Goal: Information Seeking & Learning: Learn about a topic

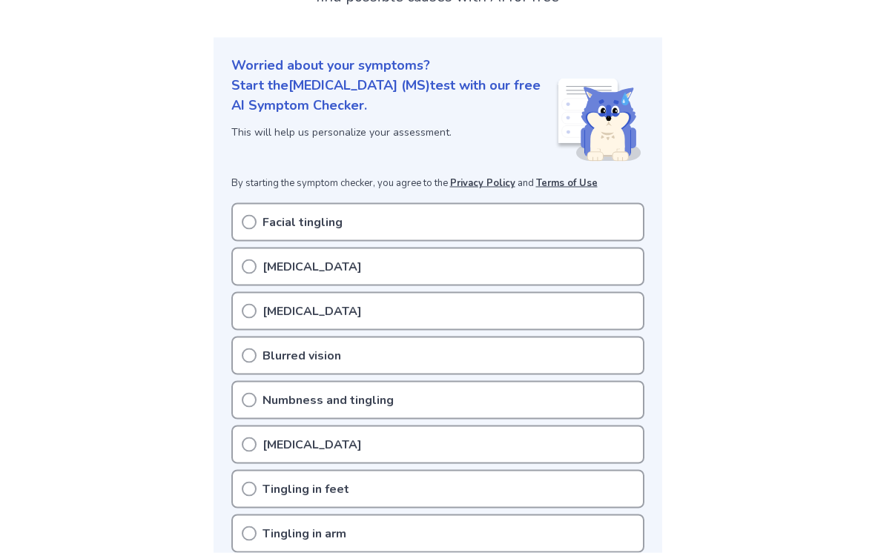
scroll to position [204, 0]
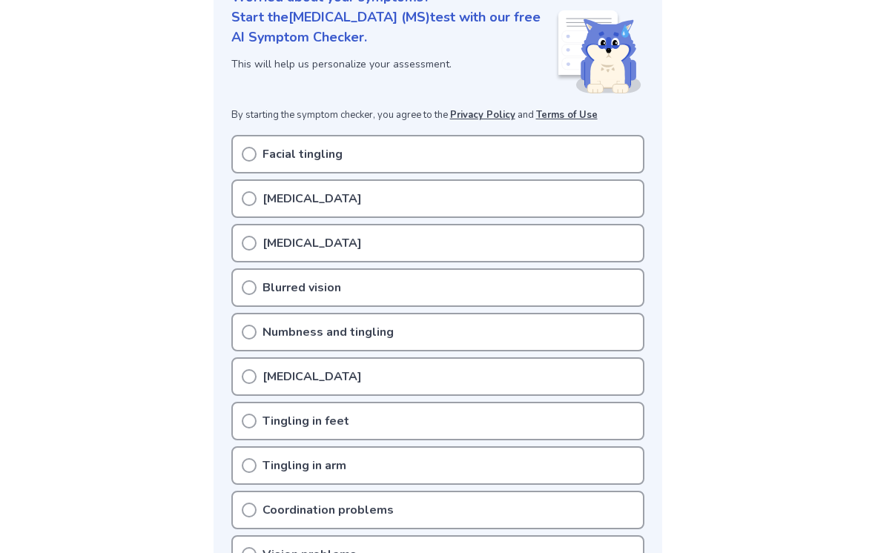
click at [269, 148] on p "Facial tingling" at bounding box center [302, 154] width 80 height 18
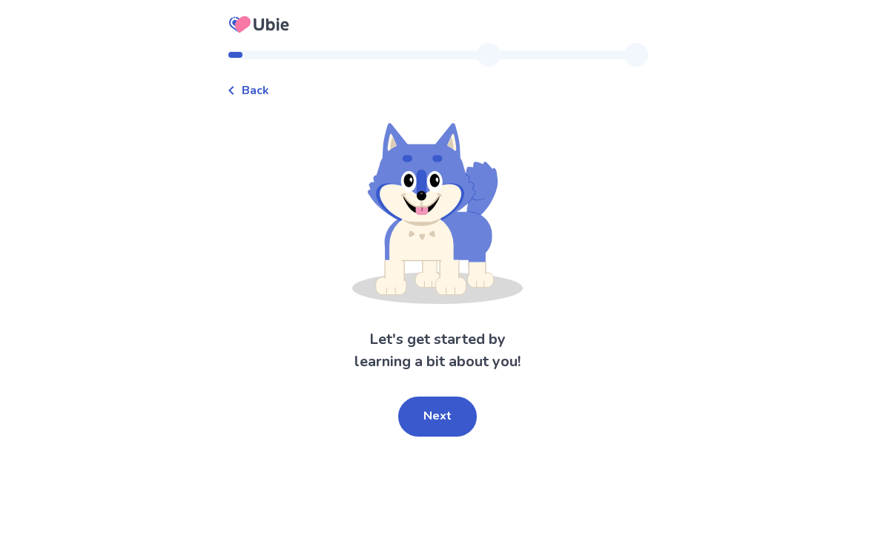
click at [435, 411] on button "Next" at bounding box center [437, 417] width 79 height 40
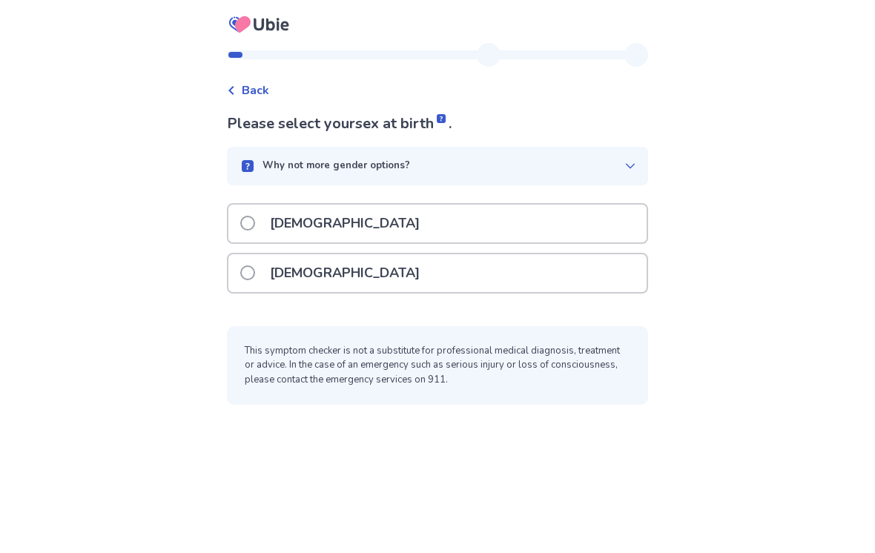
click at [255, 219] on span at bounding box center [247, 223] width 15 height 15
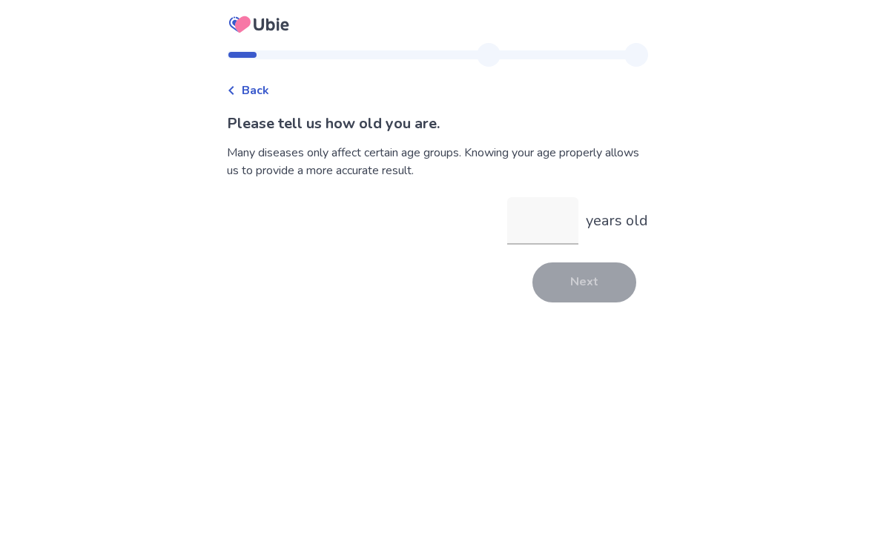
click at [556, 223] on input "years old" at bounding box center [542, 220] width 71 height 47
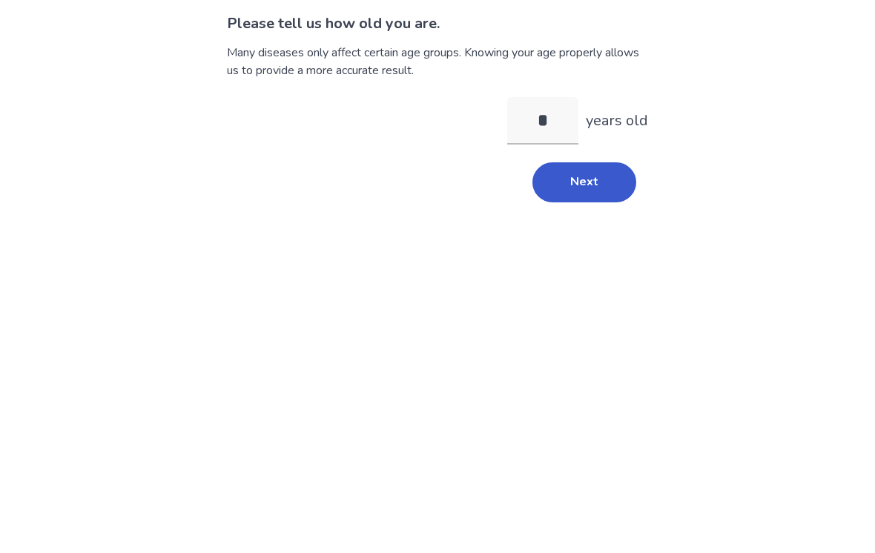
type input "**"
click at [580, 262] on button "Next" at bounding box center [584, 282] width 104 height 40
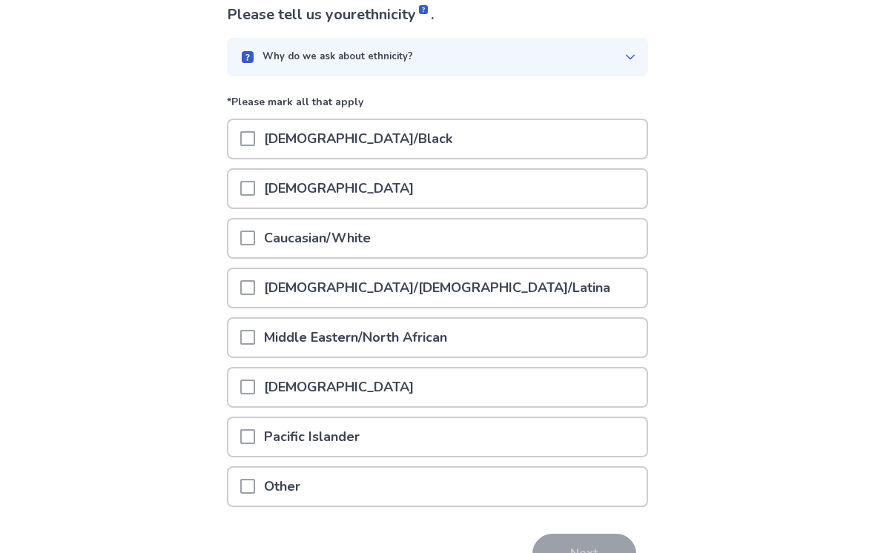
scroll to position [136, 0]
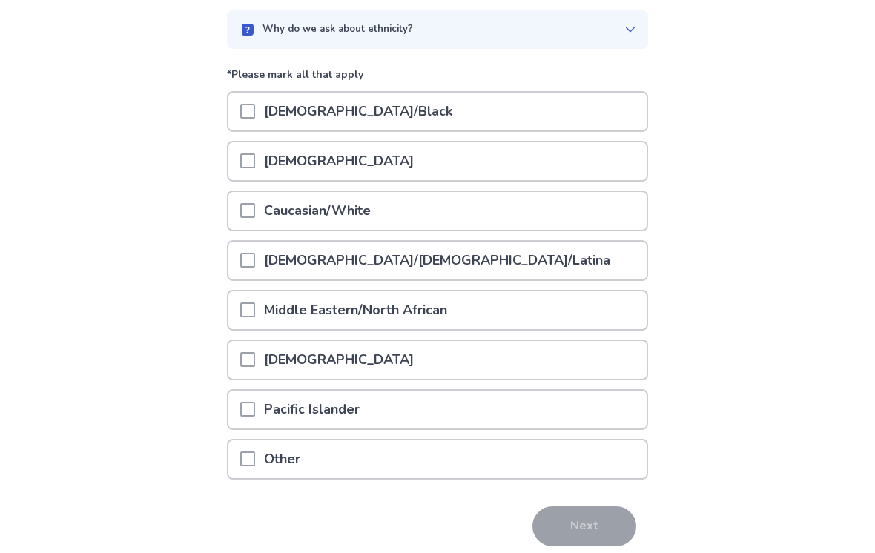
click at [255, 201] on div at bounding box center [247, 212] width 15 height 38
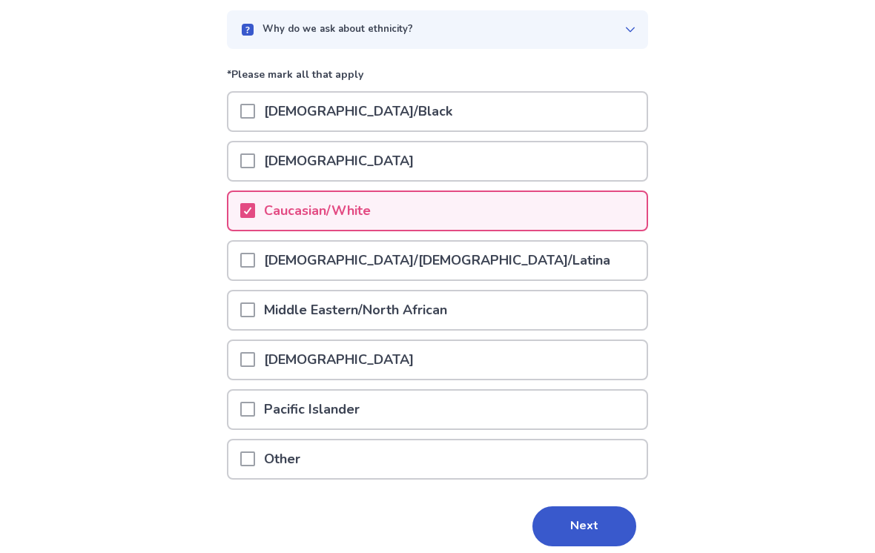
scroll to position [136, 0]
click at [563, 511] on button "Next" at bounding box center [584, 526] width 104 height 40
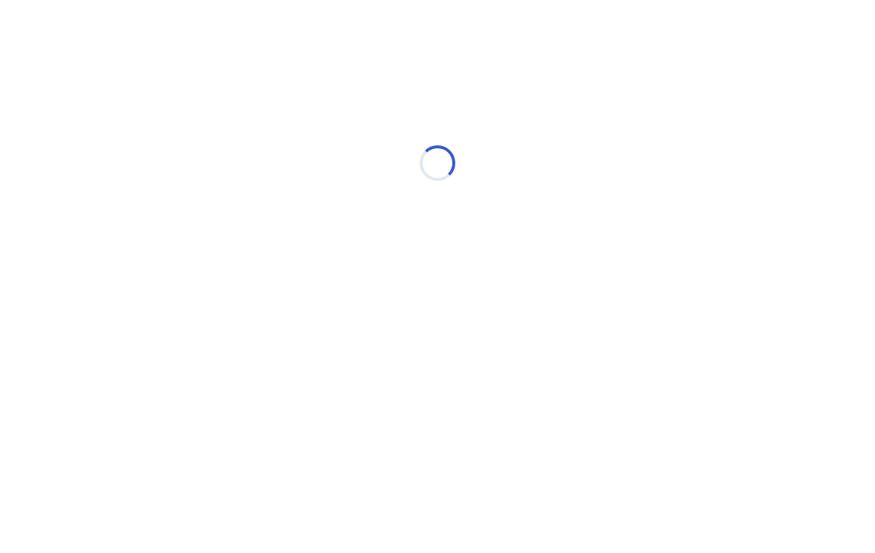
scroll to position [0, 0]
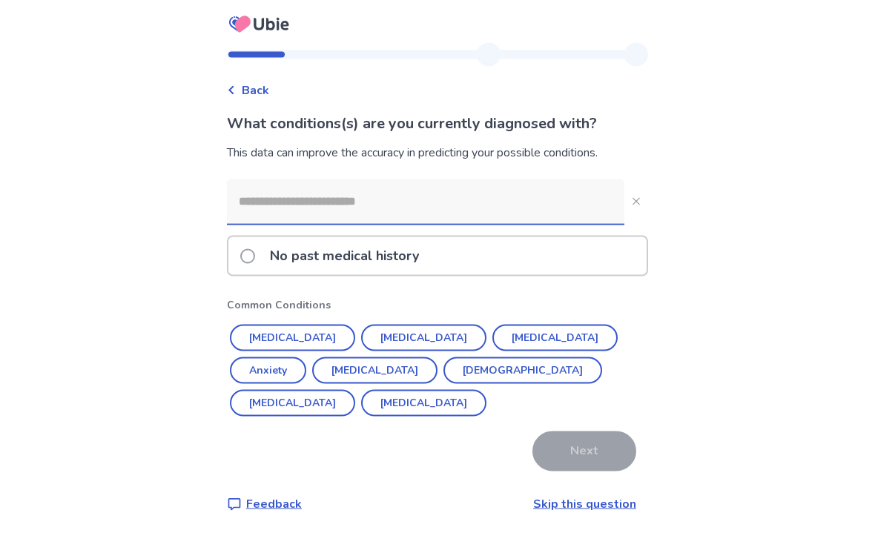
scroll to position [23, 0]
click at [309, 325] on button "[MEDICAL_DATA]" at bounding box center [292, 338] width 125 height 27
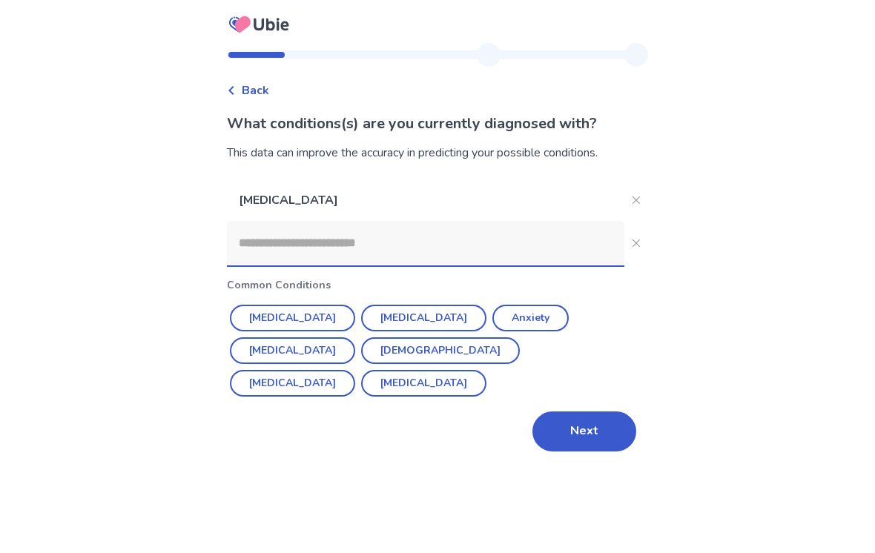
click at [383, 305] on button "[MEDICAL_DATA]" at bounding box center [423, 318] width 125 height 27
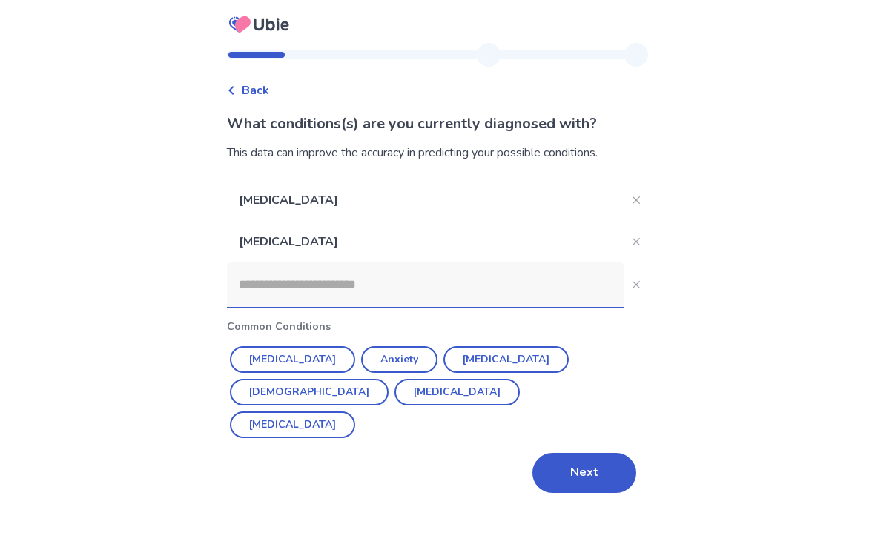
click at [273, 346] on button "[MEDICAL_DATA]" at bounding box center [292, 359] width 125 height 27
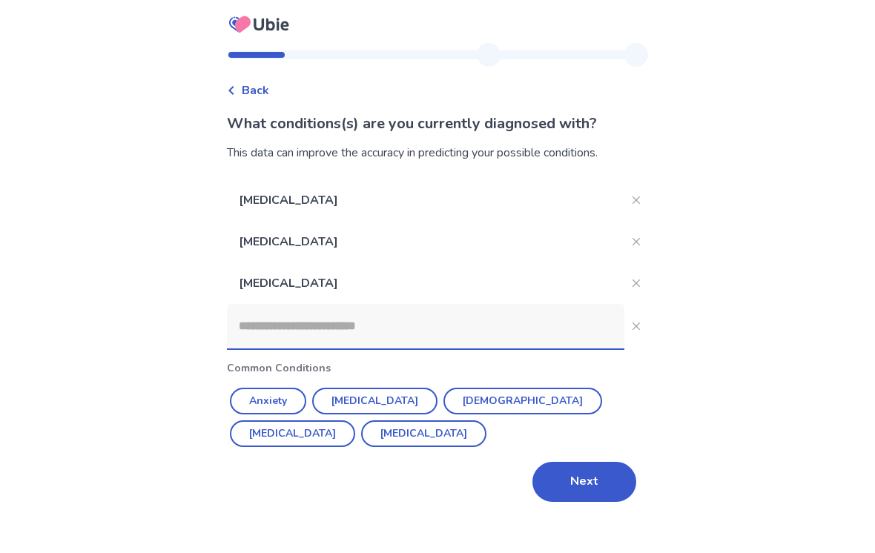
click at [569, 462] on button "Next" at bounding box center [584, 482] width 104 height 40
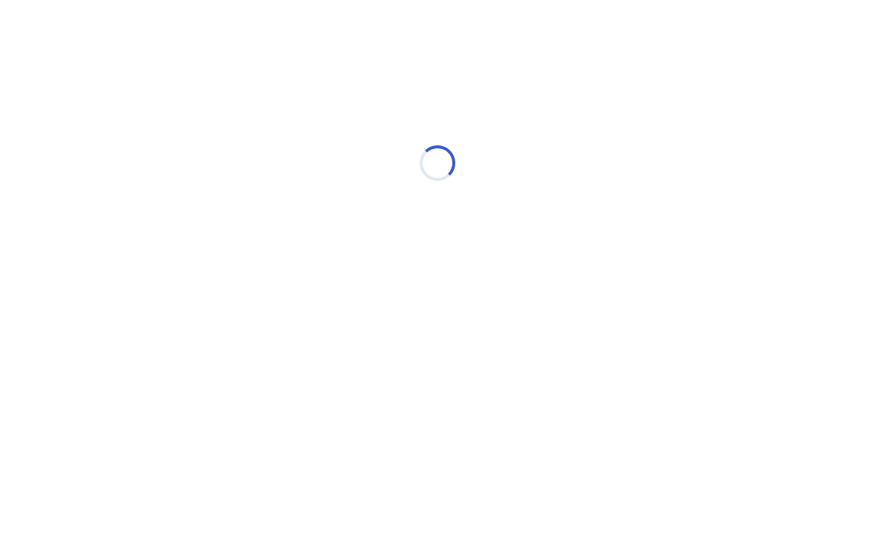
scroll to position [0, 0]
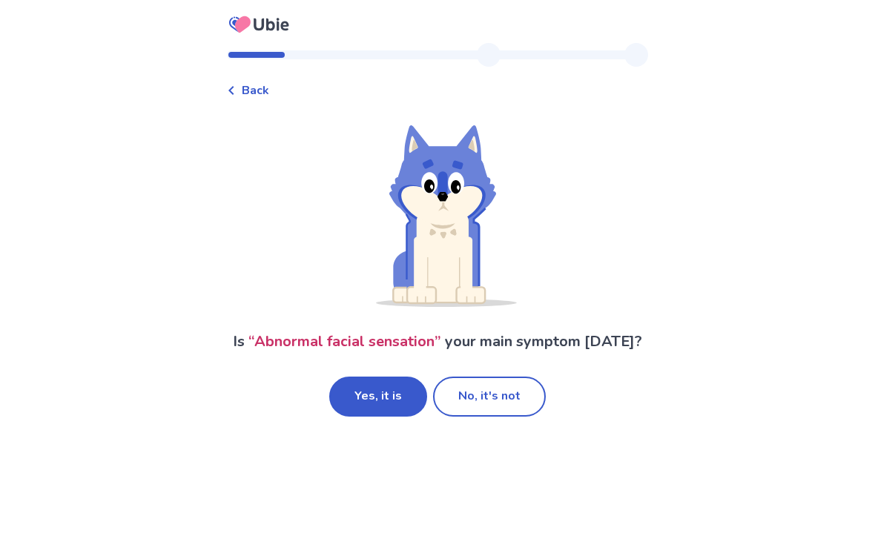
click at [375, 395] on button "Yes, it is" at bounding box center [378, 397] width 98 height 40
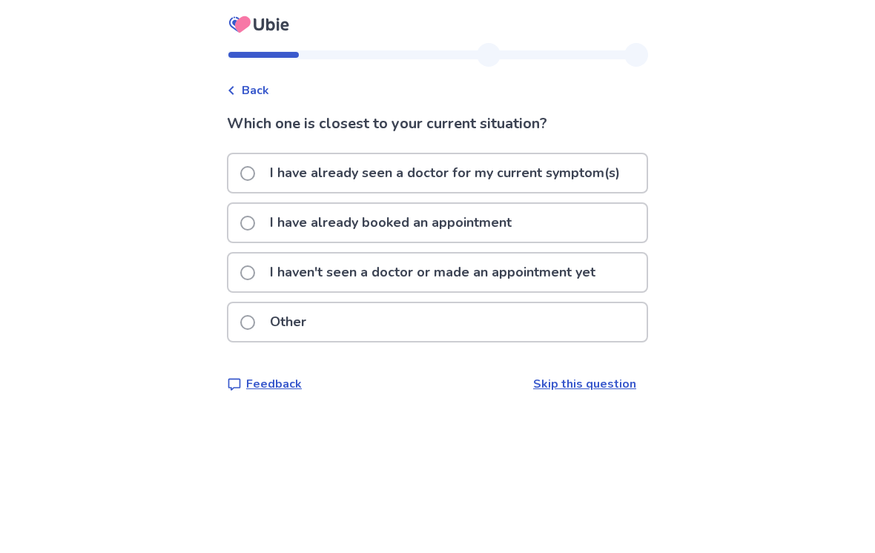
click at [260, 164] on label "I have already seen a doctor for my current symptom(s)" at bounding box center [434, 173] width 389 height 38
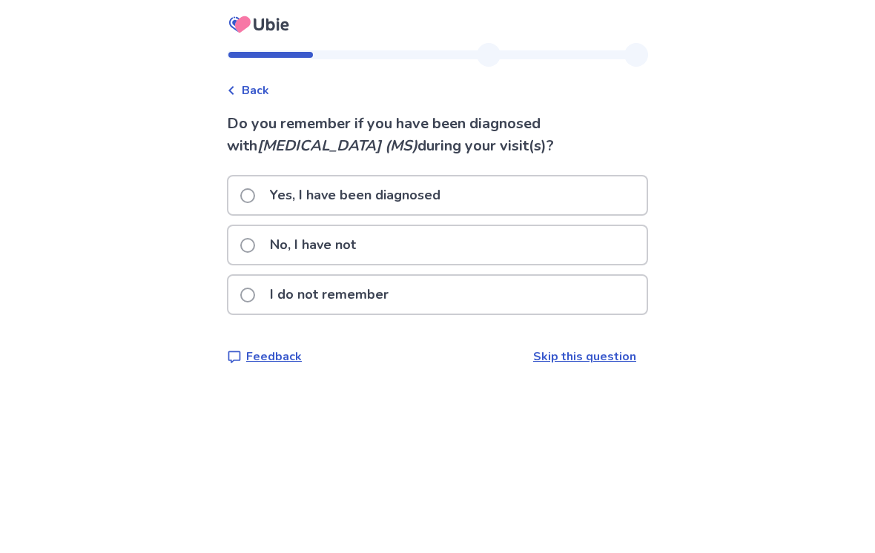
click at [255, 245] on span at bounding box center [247, 245] width 15 height 15
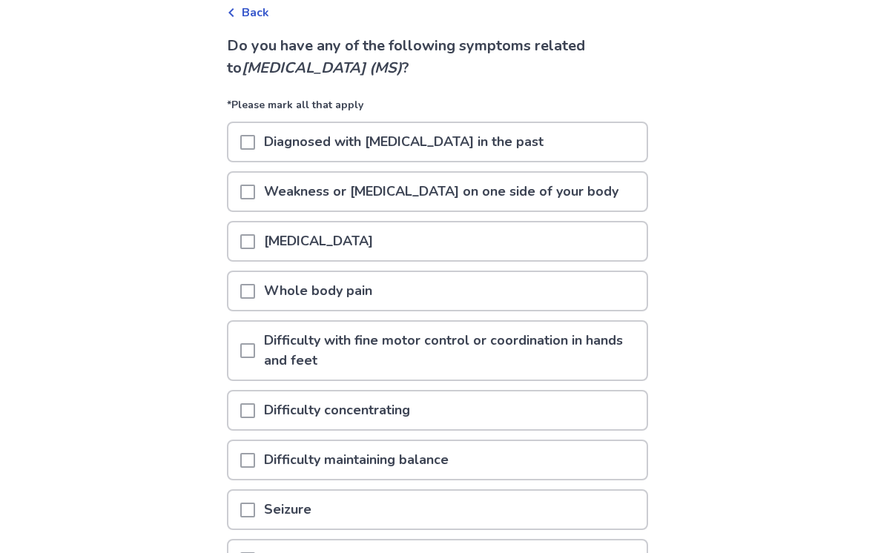
scroll to position [80, 0]
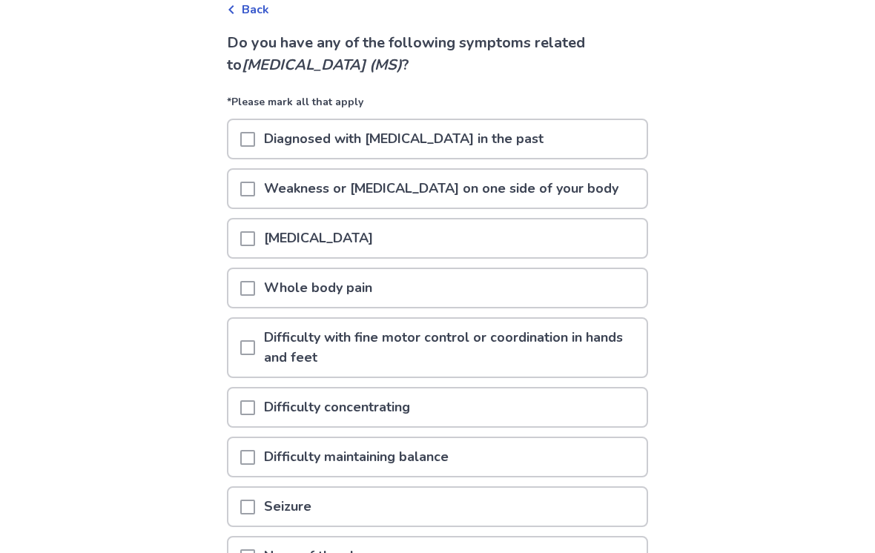
click at [255, 229] on div at bounding box center [247, 239] width 15 height 38
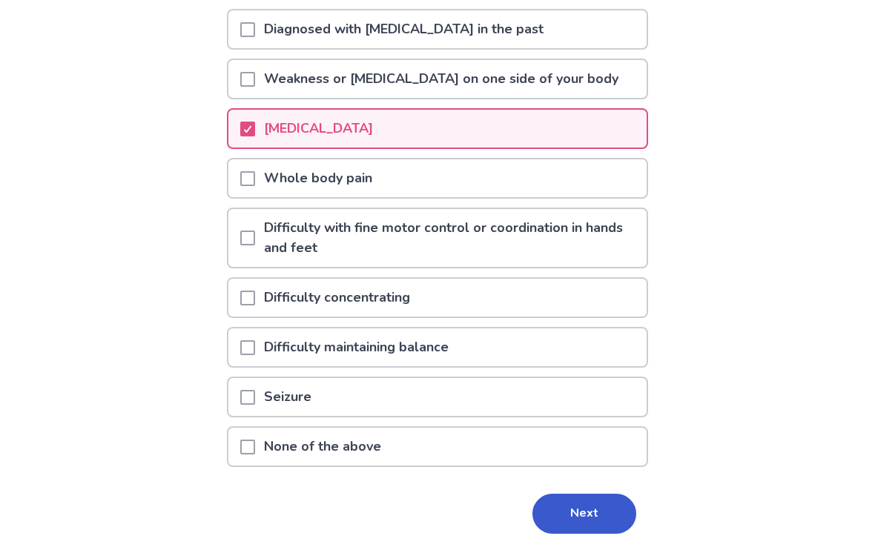
scroll to position [214, 0]
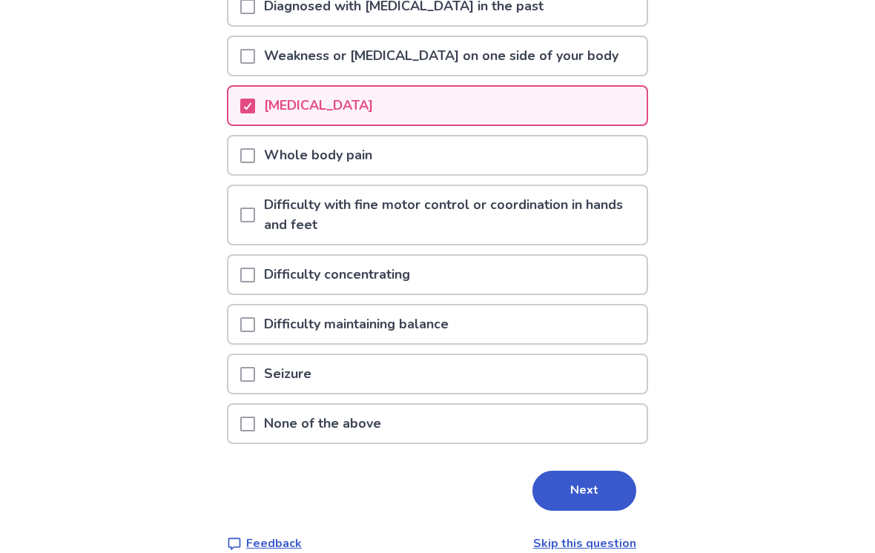
click at [255, 207] on div at bounding box center [247, 215] width 15 height 58
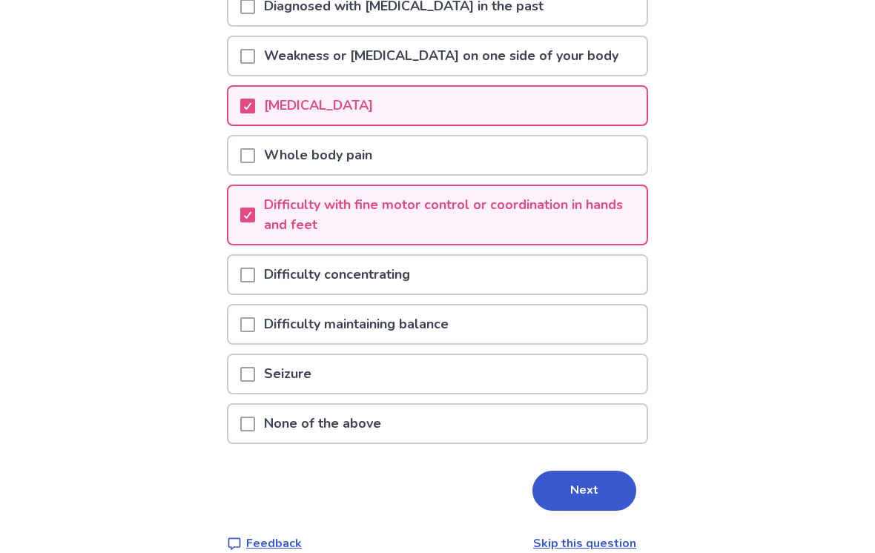
click at [251, 320] on span at bounding box center [247, 324] width 15 height 15
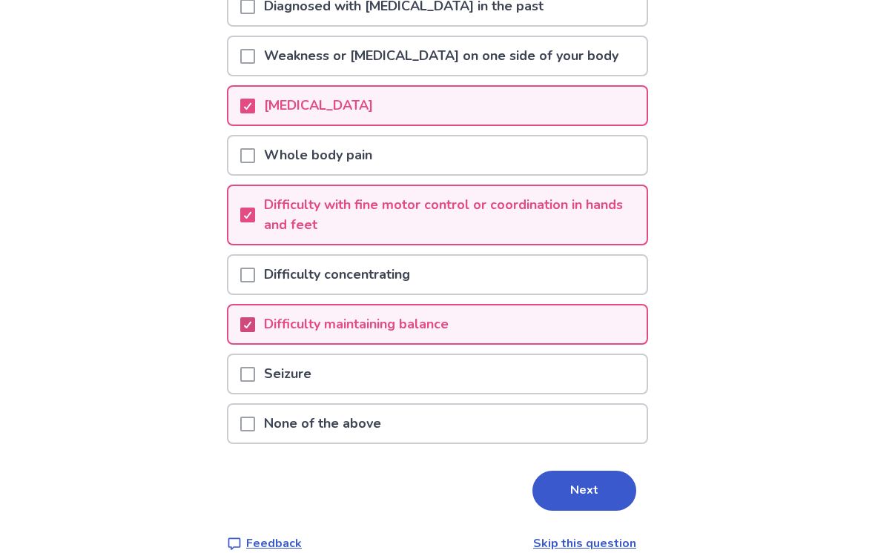
click at [580, 488] on button "Next" at bounding box center [584, 491] width 104 height 40
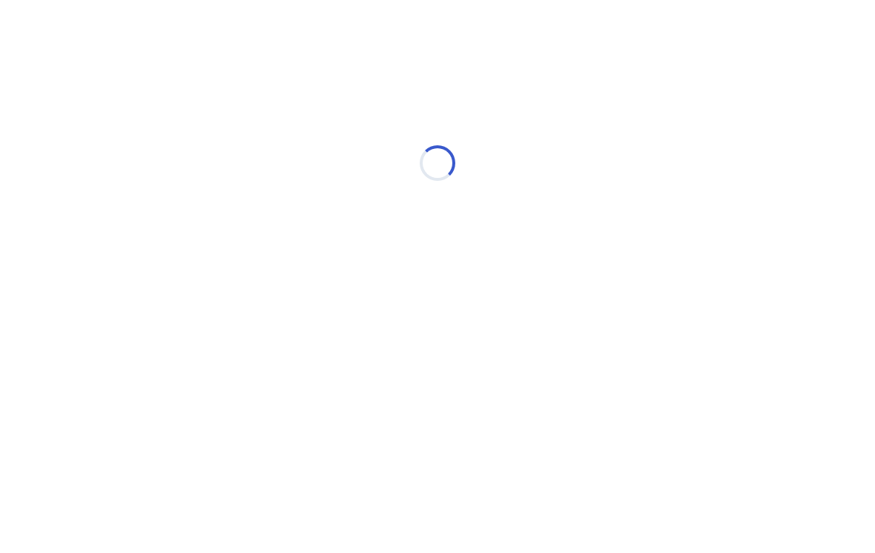
scroll to position [0, 0]
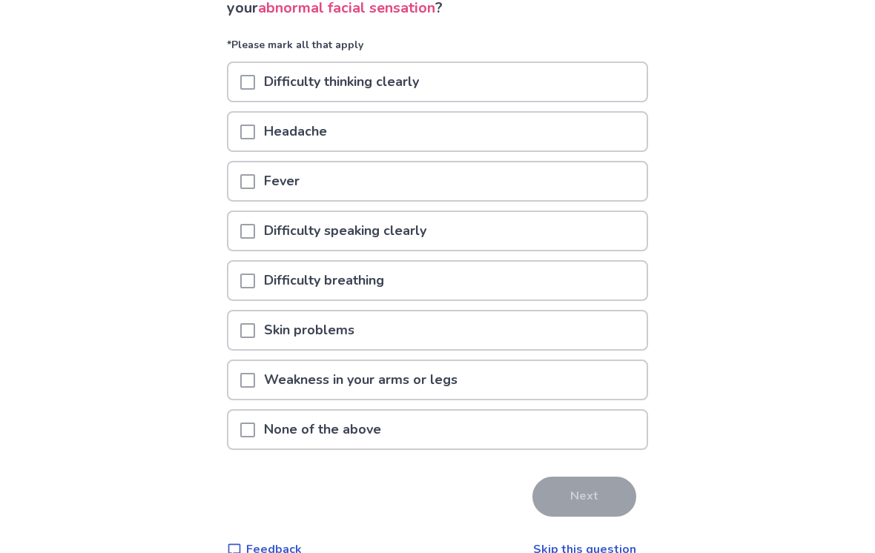
scroll to position [144, 0]
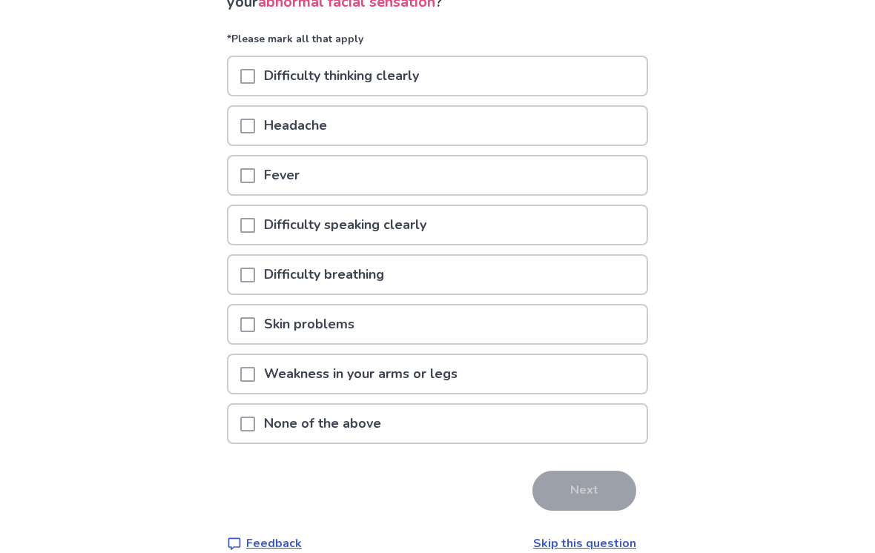
click at [255, 368] on span at bounding box center [247, 374] width 15 height 15
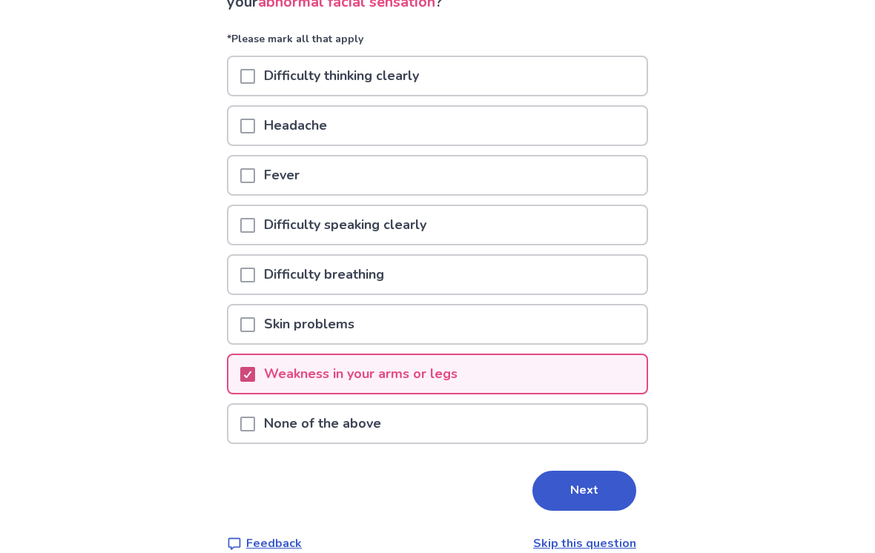
click at [725, 267] on div "Back 10 questions left Do you have any of these symptoms related to your abnorm…" at bounding box center [437, 216] width 875 height 720
click at [575, 475] on button "Next" at bounding box center [584, 491] width 104 height 40
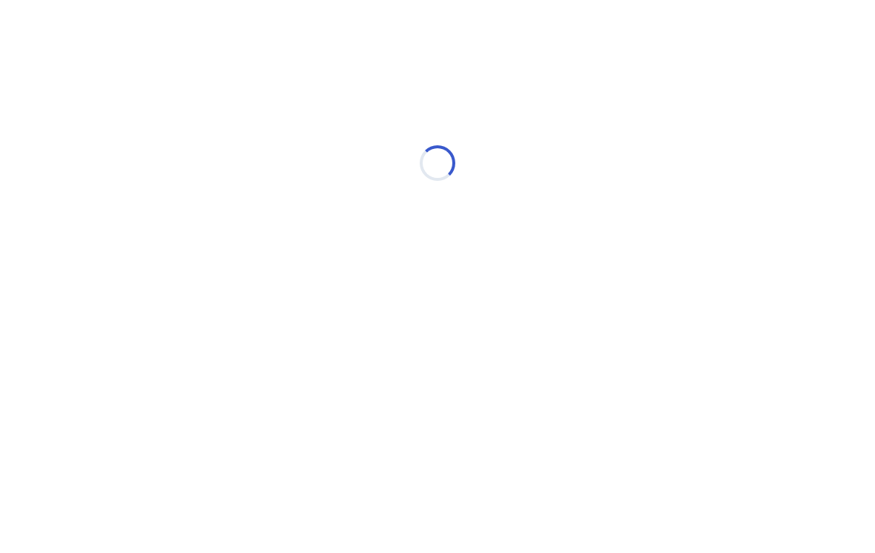
scroll to position [0, 0]
select select "*"
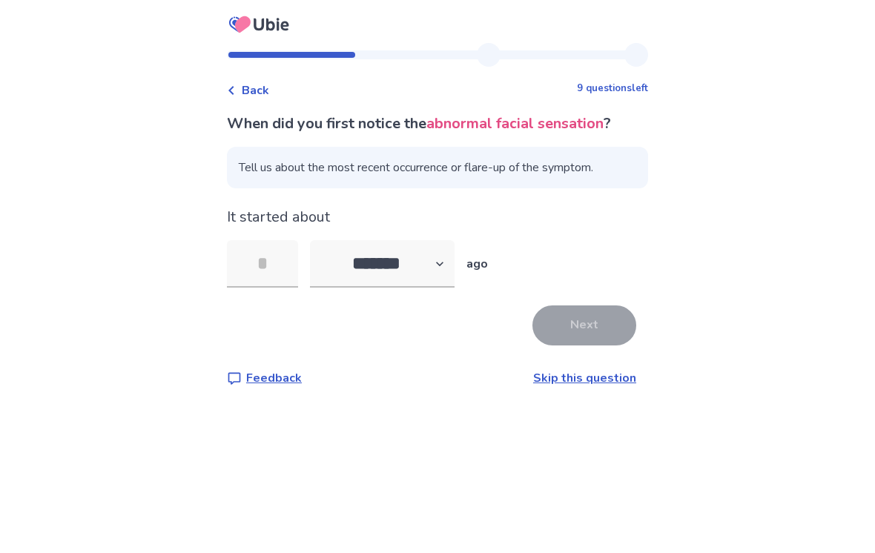
click at [285, 258] on input "tel" at bounding box center [262, 263] width 71 height 47
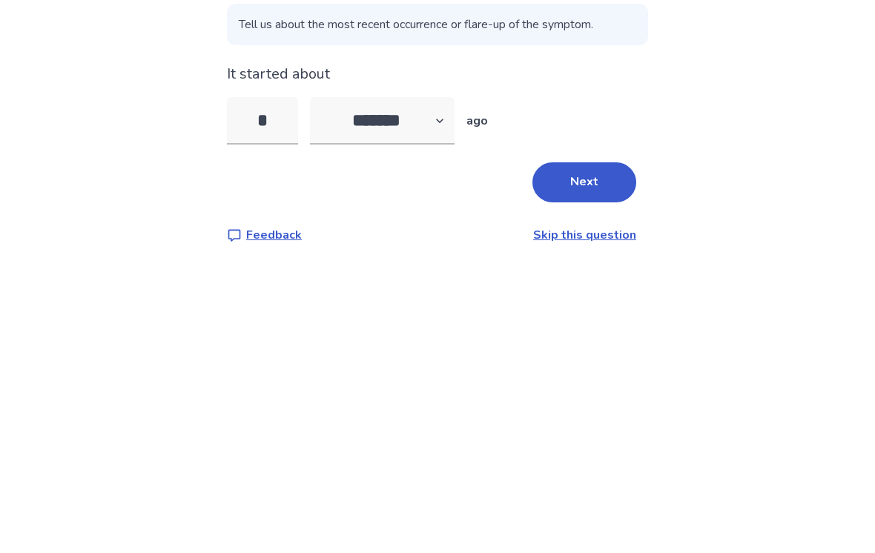
type input "*"
click at [453, 240] on select "******* ****** ******* ******** *******" at bounding box center [382, 263] width 145 height 47
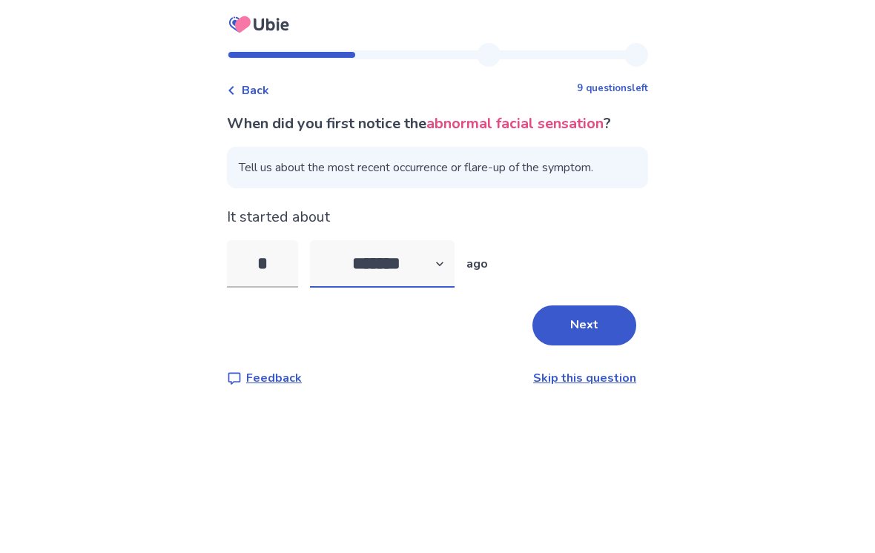
select select "*"
click at [585, 305] on button "Next" at bounding box center [584, 325] width 104 height 40
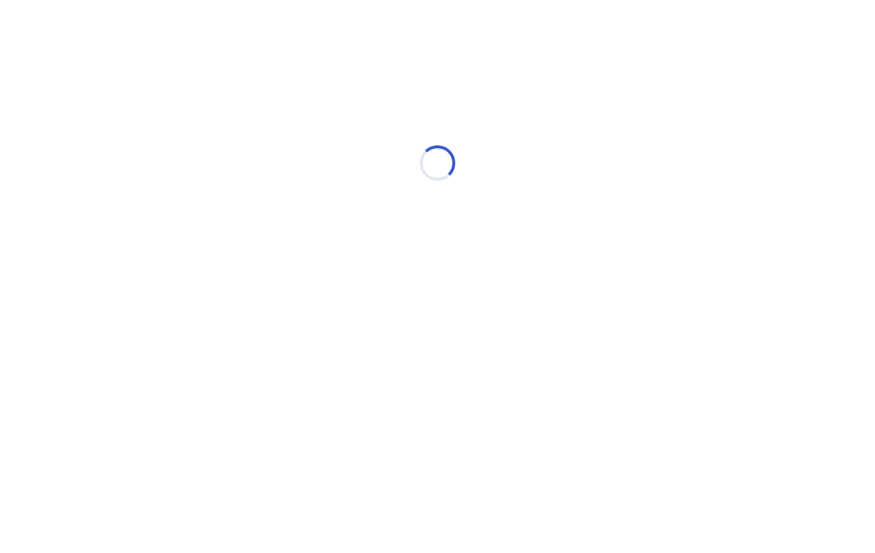
select select "*"
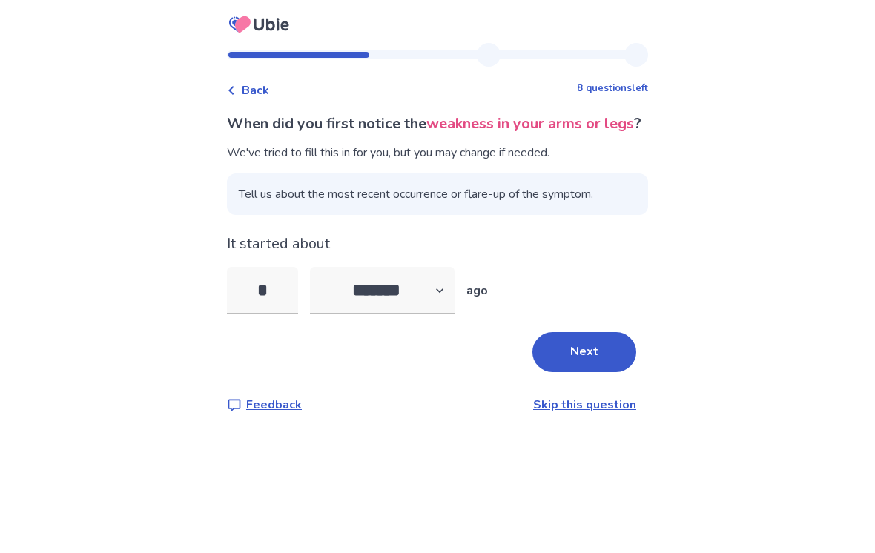
click at [586, 372] on button "Next" at bounding box center [584, 352] width 104 height 40
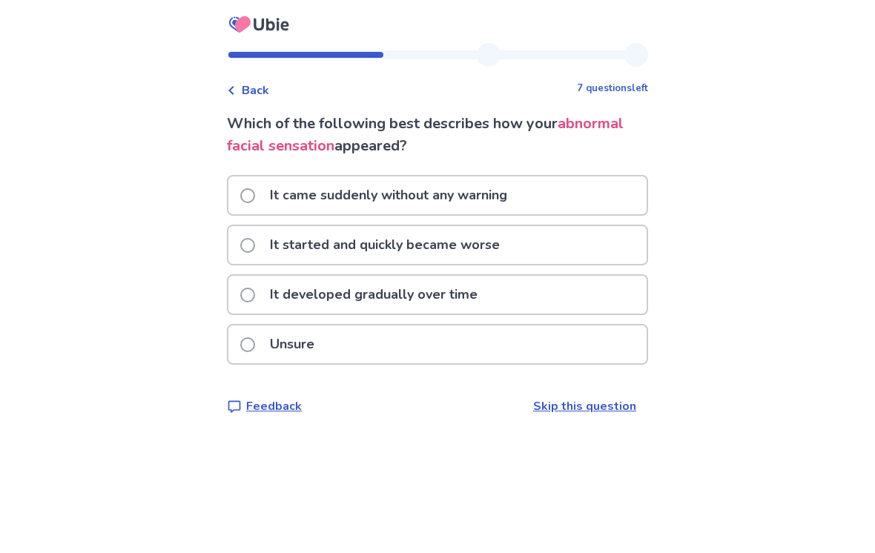
click at [410, 298] on p "It developed gradually over time" at bounding box center [373, 295] width 225 height 38
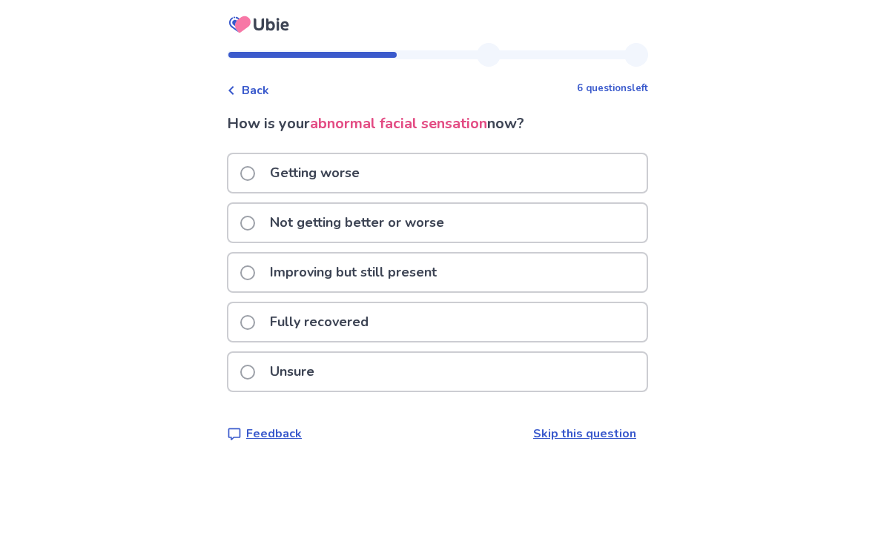
click at [495, 210] on div "Not getting better or worse" at bounding box center [437, 223] width 418 height 38
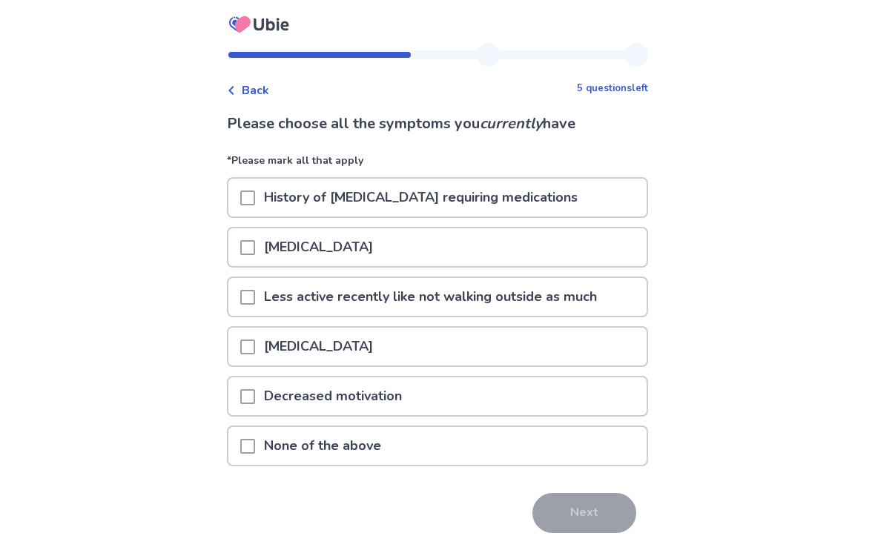
click at [403, 353] on div "[MEDICAL_DATA]" at bounding box center [437, 347] width 418 height 38
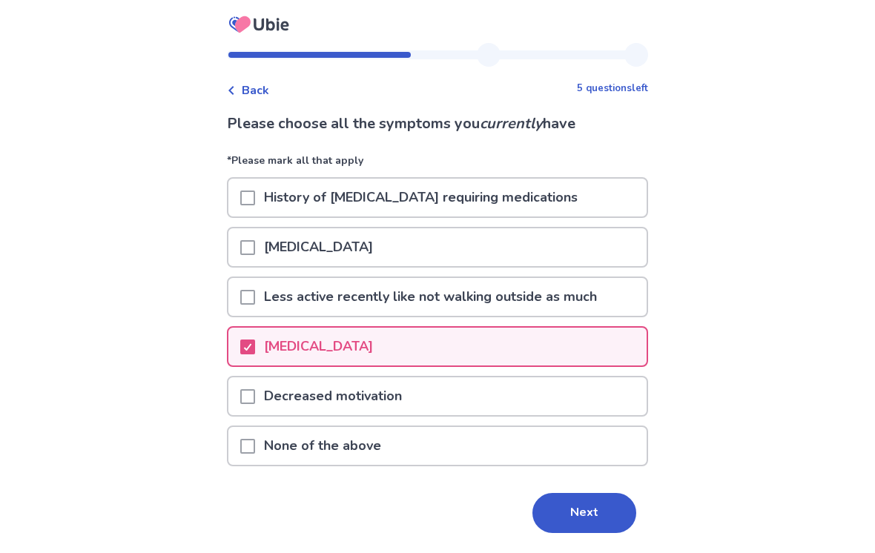
click at [591, 286] on p "Less active recently like not walking outside as much" at bounding box center [430, 297] width 351 height 38
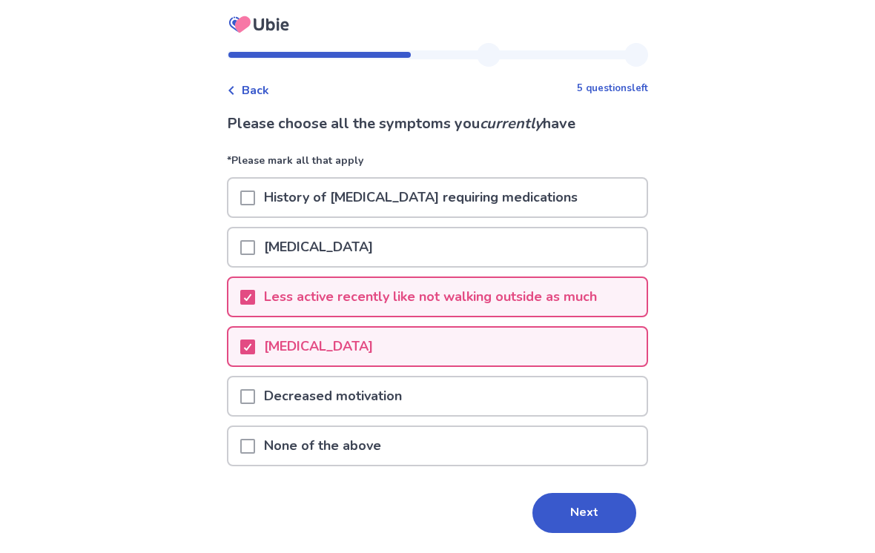
click at [471, 397] on div "Decreased motivation" at bounding box center [437, 396] width 418 height 38
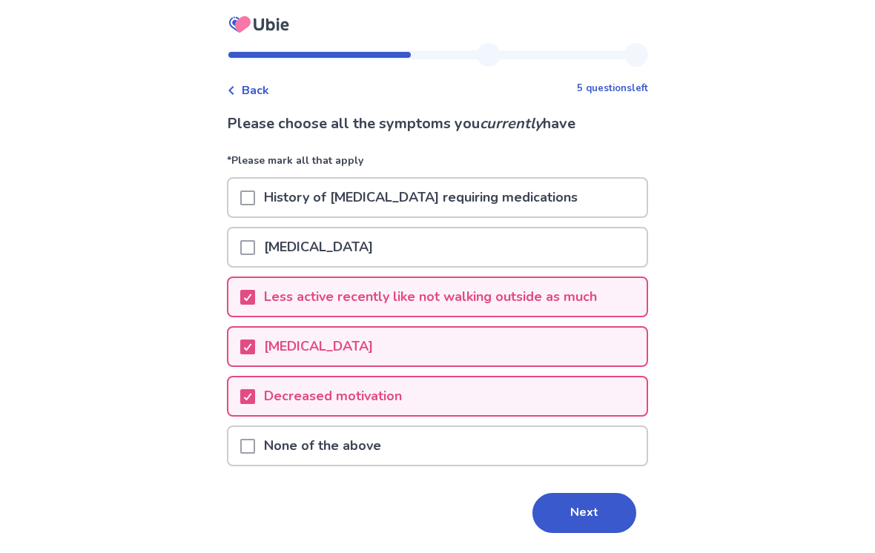
click at [556, 506] on button "Next" at bounding box center [584, 513] width 104 height 40
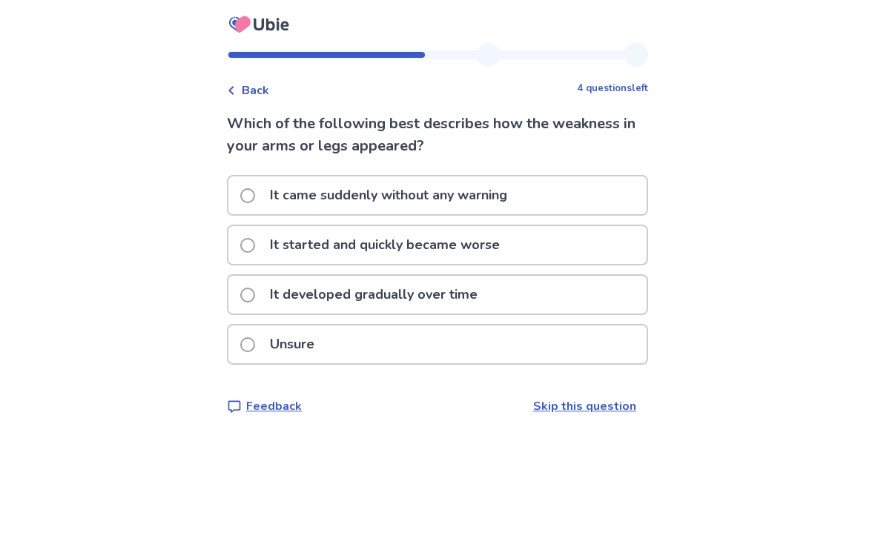
click at [502, 296] on div "It developed gradually over time" at bounding box center [437, 295] width 418 height 38
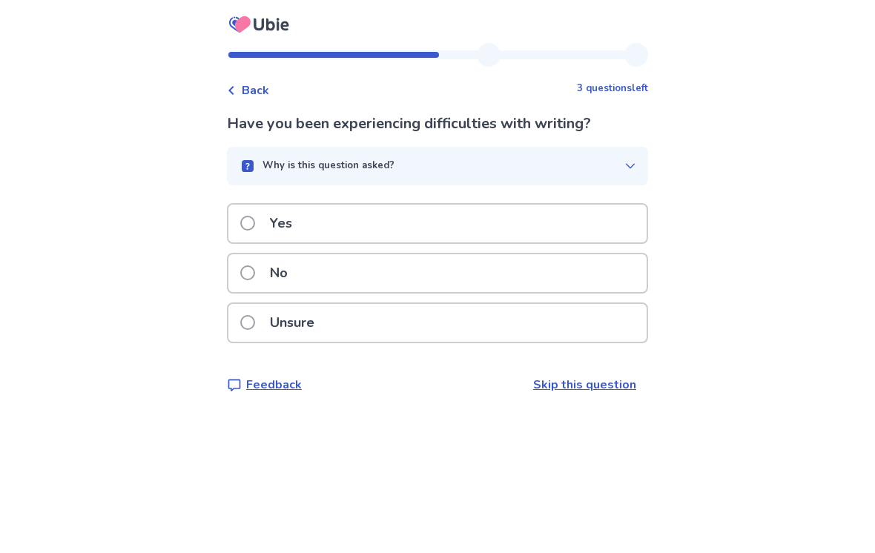
click at [418, 214] on div "Yes" at bounding box center [437, 224] width 418 height 38
click at [328, 216] on div "Yes" at bounding box center [437, 224] width 418 height 38
click at [394, 215] on div "Yes" at bounding box center [437, 224] width 418 height 38
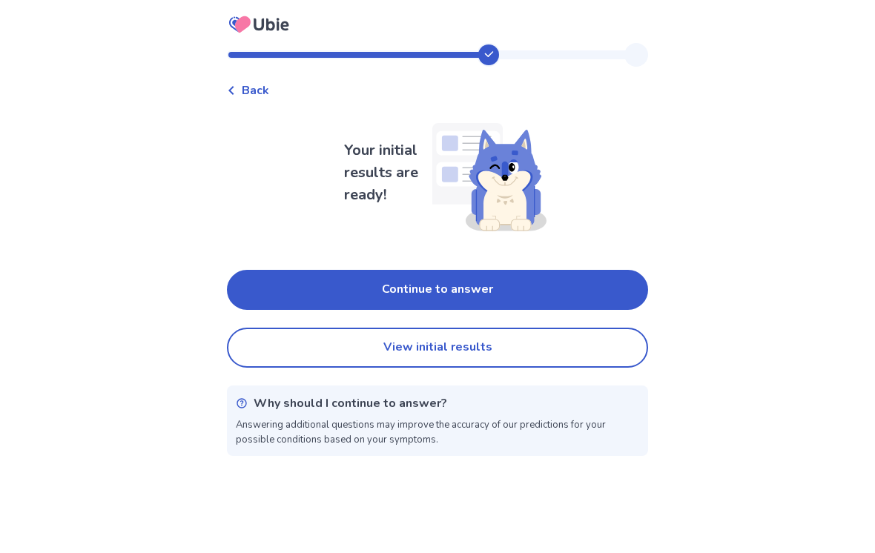
click at [532, 287] on button "Continue to answer" at bounding box center [437, 290] width 421 height 40
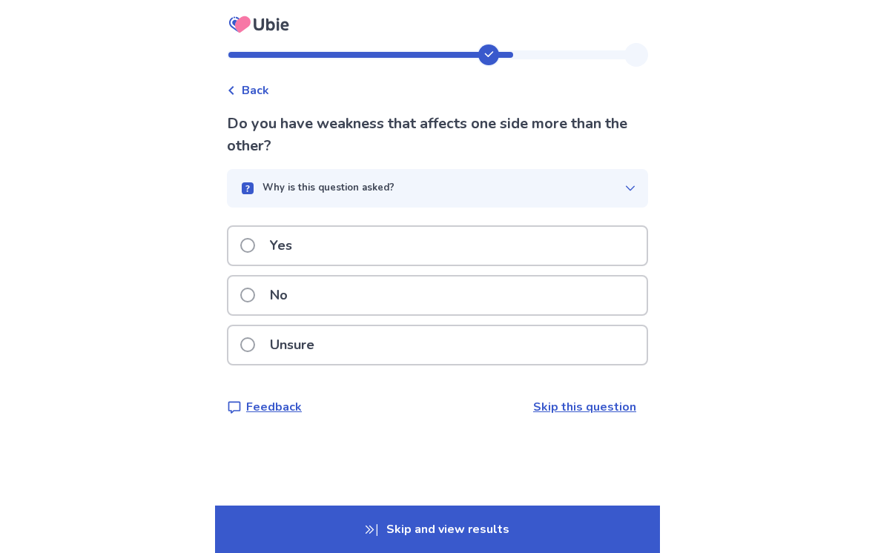
click at [297, 291] on p "No" at bounding box center [279, 296] width 36 height 38
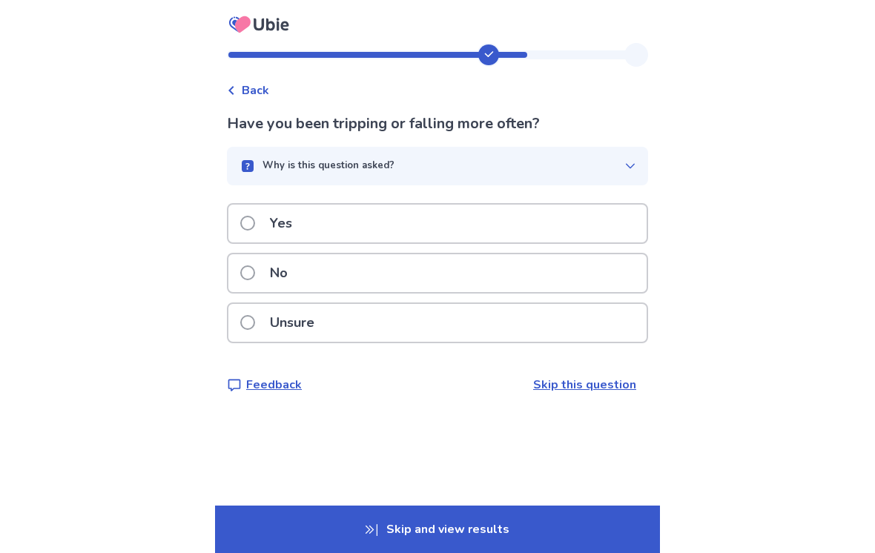
click at [280, 223] on p "Yes" at bounding box center [281, 224] width 40 height 38
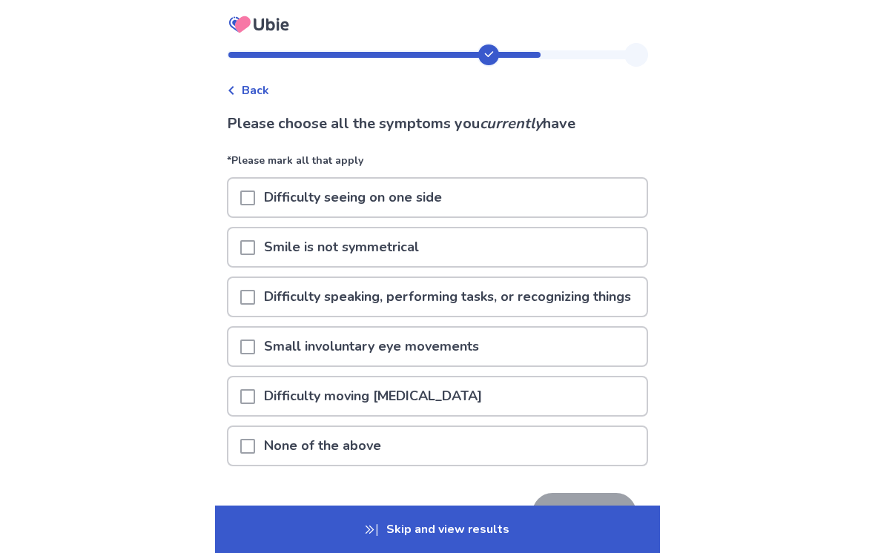
click at [538, 197] on div "Difficulty seeing on one side" at bounding box center [437, 198] width 418 height 38
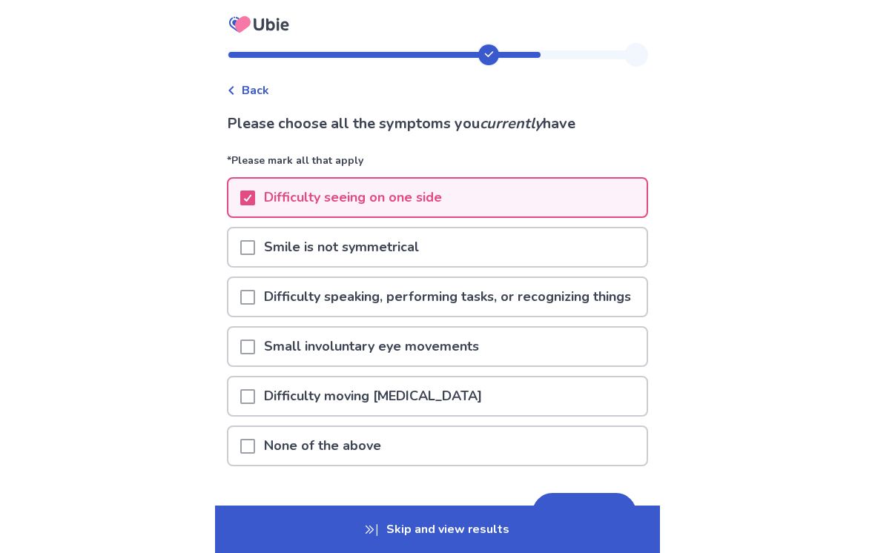
click at [741, 164] on div "Back Please choose all the symptoms you currently have *Please mark all that ap…" at bounding box center [437, 323] width 875 height 646
click at [734, 135] on div "Back Please choose all the symptoms you currently have *Please mark all that ap…" at bounding box center [437, 323] width 875 height 646
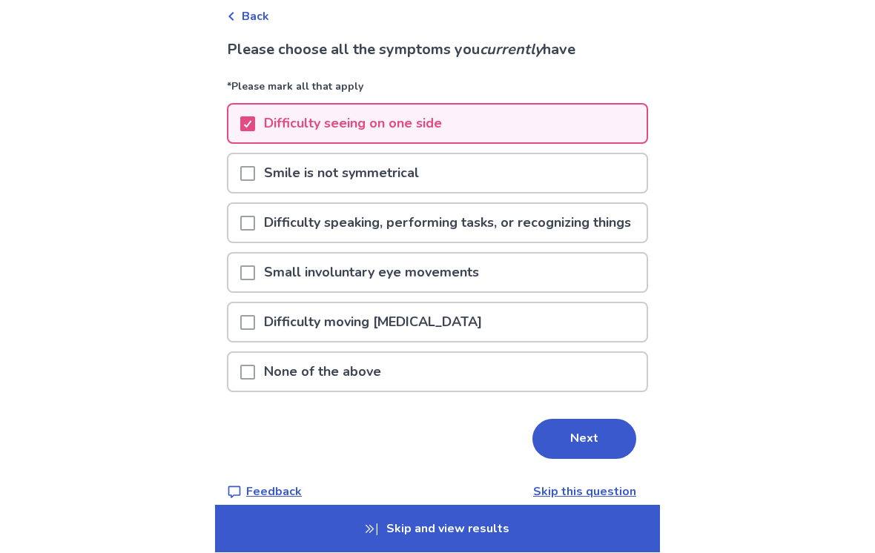
scroll to position [90, 0]
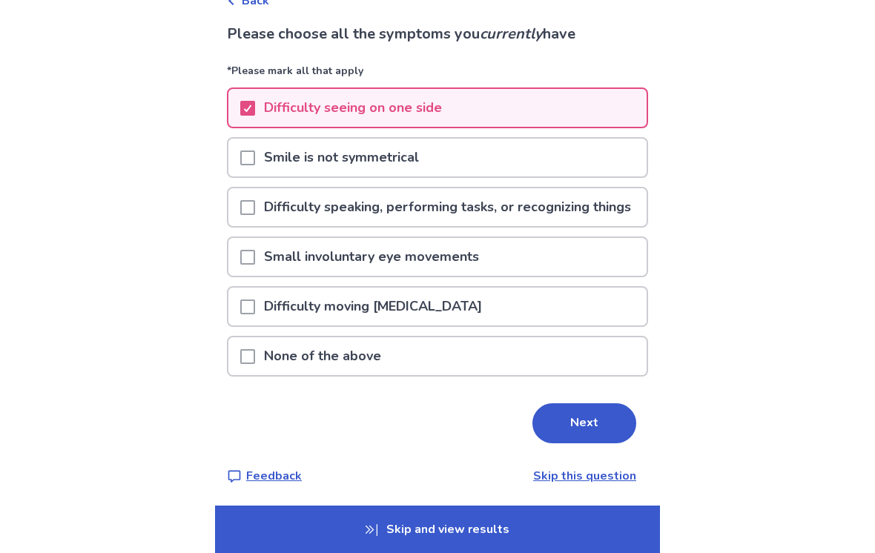
click at [561, 443] on button "Next" at bounding box center [584, 423] width 104 height 40
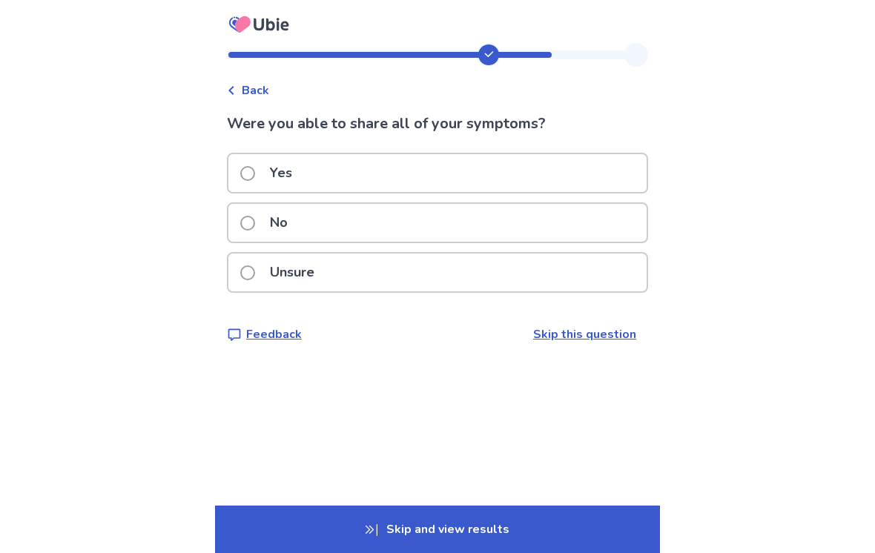
click at [288, 170] on p "Yes" at bounding box center [281, 173] width 40 height 38
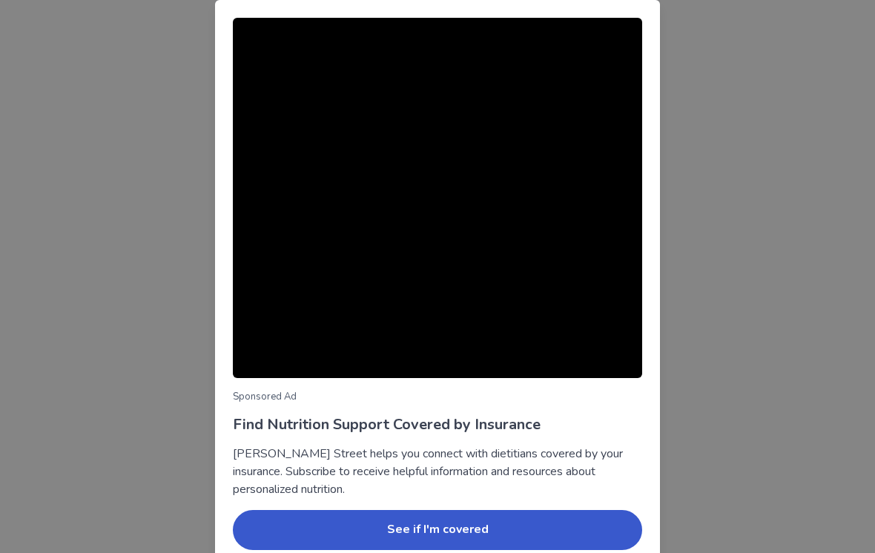
scroll to position [143, 0]
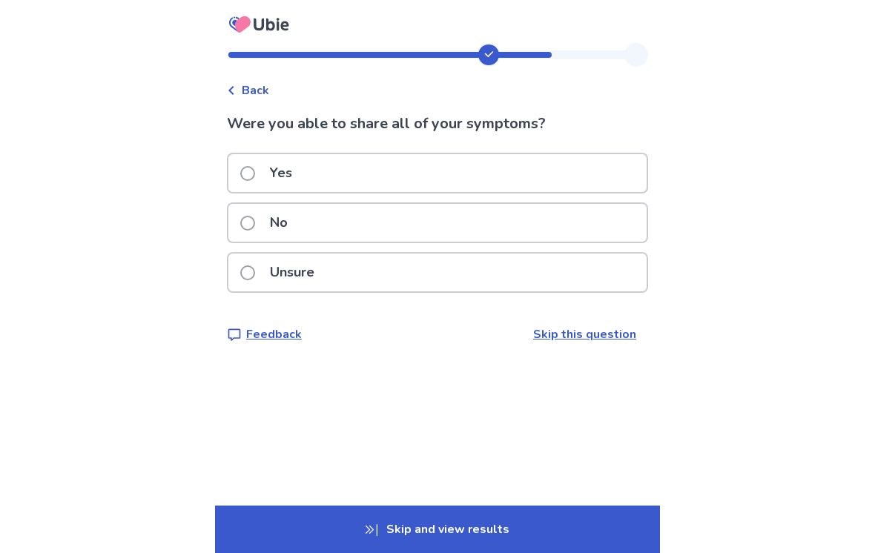
click at [550, 177] on div "Yes" at bounding box center [437, 173] width 418 height 38
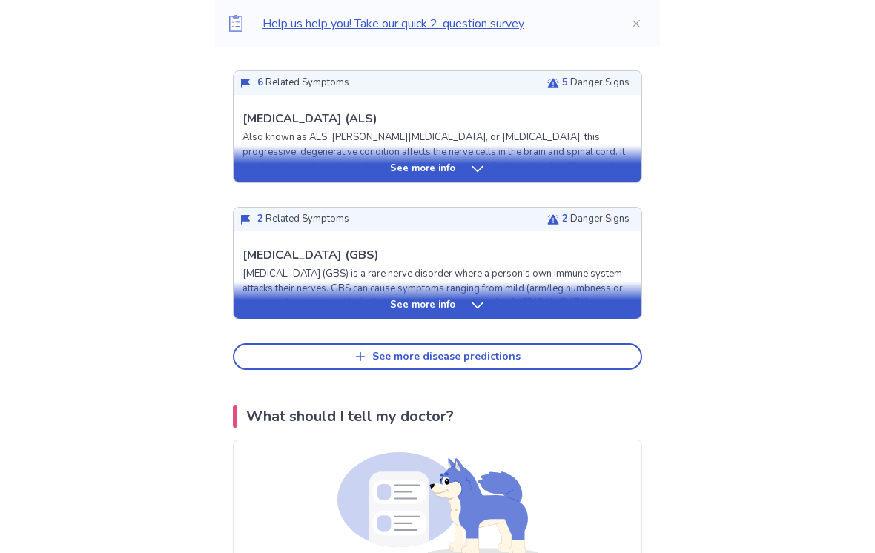
scroll to position [678, 0]
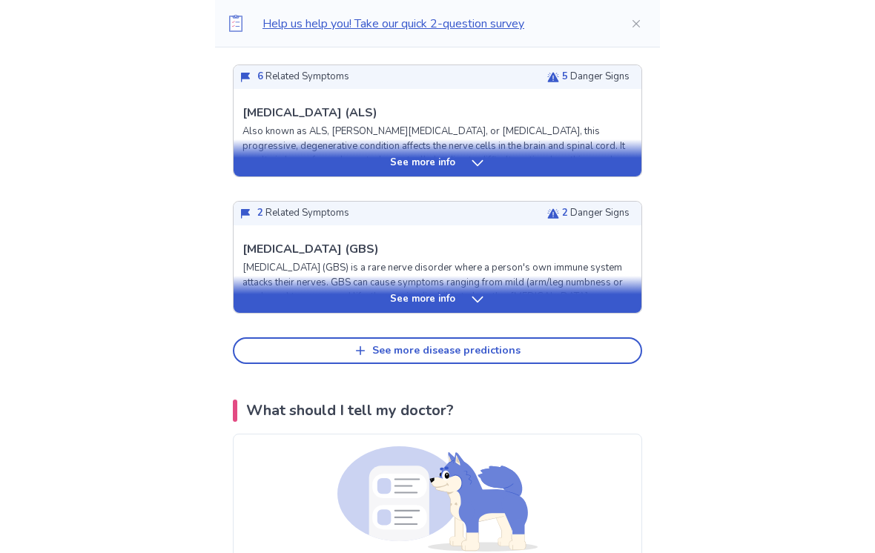
click at [453, 300] on p "See more info" at bounding box center [422, 300] width 65 height 15
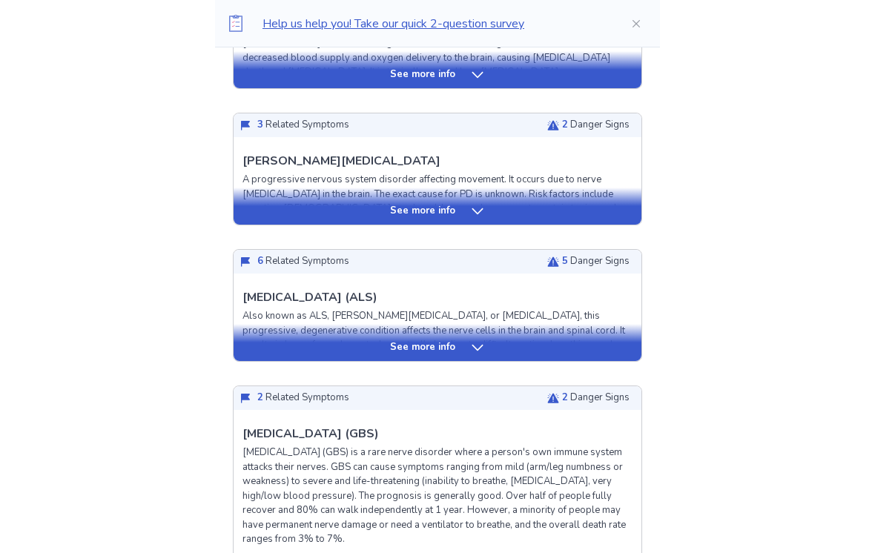
scroll to position [482, 0]
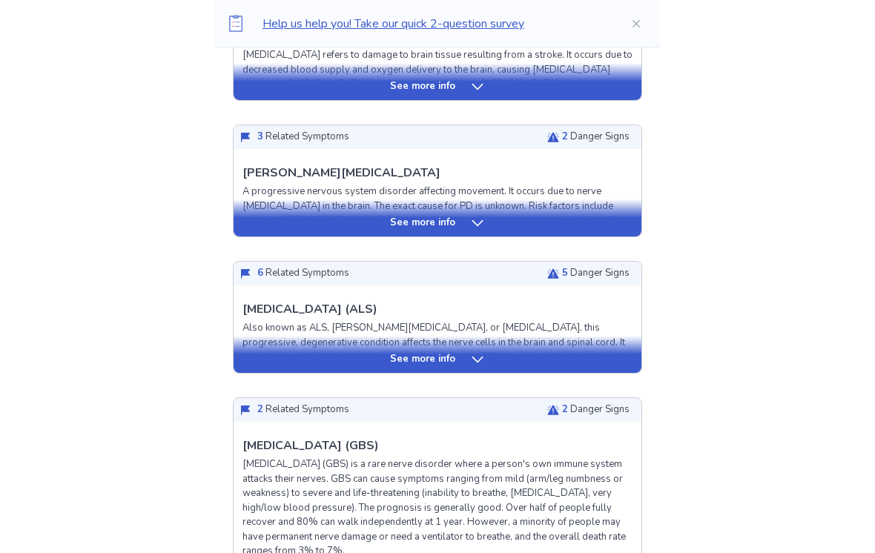
click at [423, 359] on p "See more info" at bounding box center [422, 359] width 65 height 15
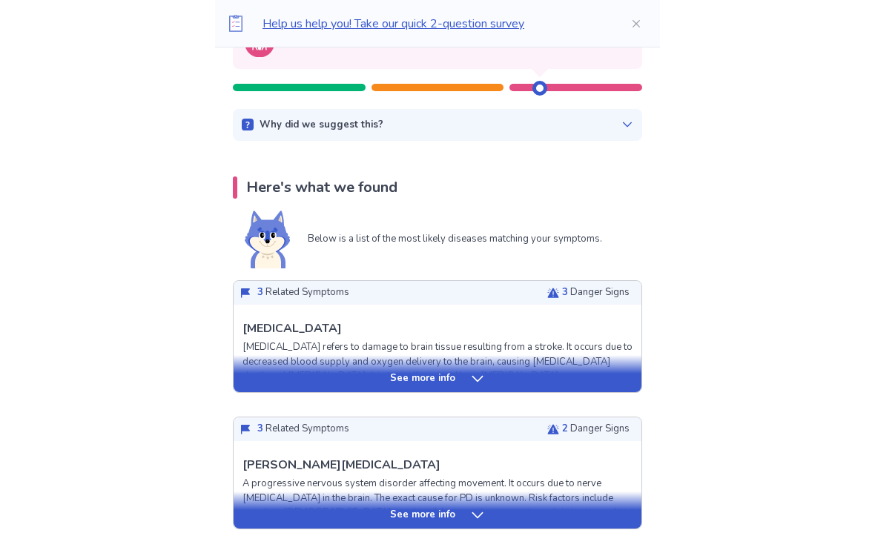
scroll to position [188, 0]
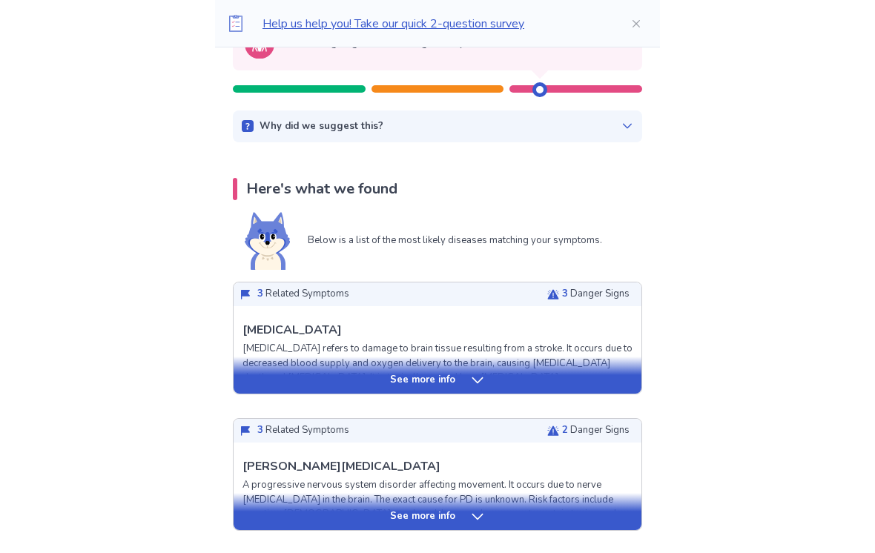
click at [434, 383] on p "See more info" at bounding box center [422, 380] width 65 height 15
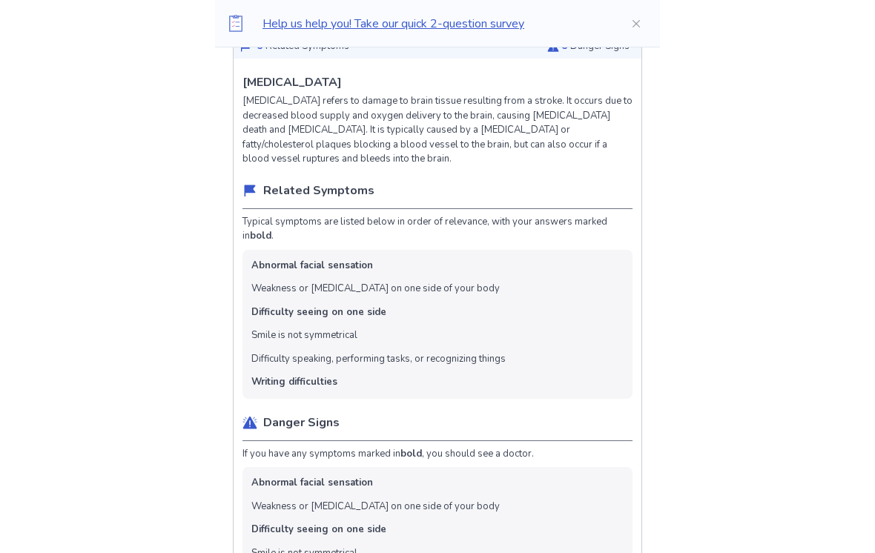
scroll to position [438, 0]
